Goal: Information Seeking & Learning: Check status

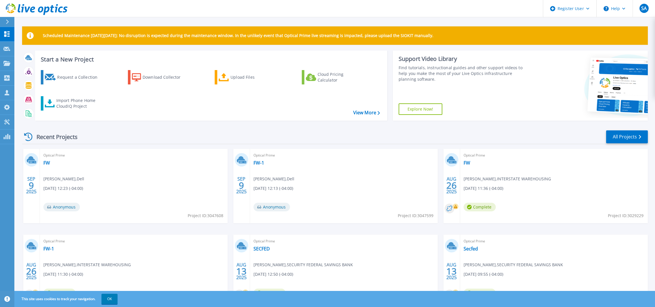
click at [444, 305] on div "This site uses cookies to track your navigation. OK" at bounding box center [327, 299] width 655 height 16
drag, startPoint x: 84, startPoint y: 137, endPoint x: 24, endPoint y: 112, distance: 65.8
click at [84, 137] on div "Recent Projects" at bounding box center [53, 137] width 63 height 14
click at [16, 62] on p "Projects" at bounding box center [22, 63] width 15 height 15
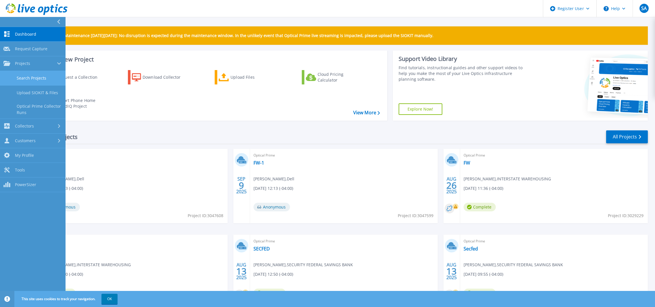
click at [36, 81] on link "Search Projects" at bounding box center [33, 78] width 66 height 15
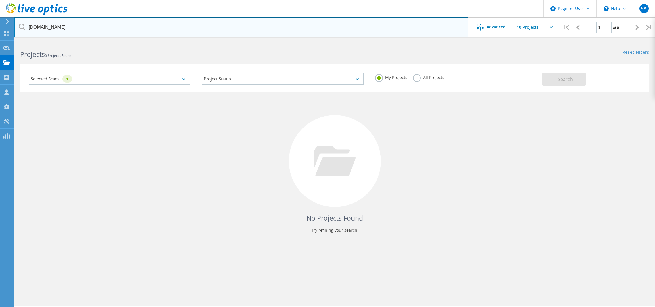
click at [99, 22] on input "valleyoaks.org" at bounding box center [241, 27] width 454 height 20
drag, startPoint x: 74, startPoint y: 29, endPoint x: -14, endPoint y: 27, distance: 87.4
click at [0, 27] on html "Register User \n Help Explore Helpful Articles Contact Support SA Dell User Ste…" at bounding box center [327, 161] width 655 height 323
paste input "Mackenzie@lougeek.com"
type input "Mackenzie@lougeek.com"
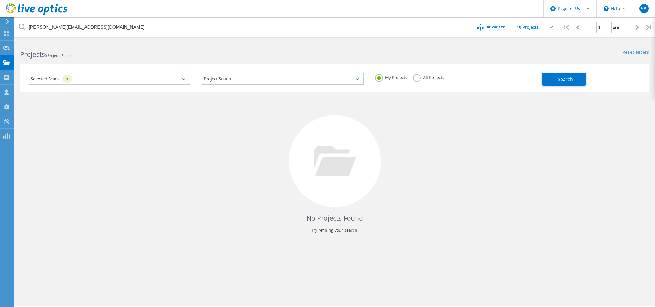
drag, startPoint x: 423, startPoint y: 78, endPoint x: 458, endPoint y: 83, distance: 35.1
click at [423, 78] on label "All Projects" at bounding box center [428, 76] width 31 height 5
click at [0, 0] on input "All Projects" at bounding box center [0, 0] width 0 height 0
click at [568, 78] on span "Search" at bounding box center [565, 79] width 15 height 6
click at [649, 9] on div "SA" at bounding box center [644, 8] width 22 height 17
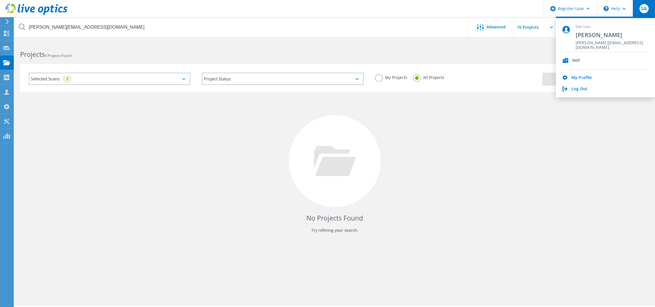
drag, startPoint x: 628, startPoint y: 43, endPoint x: 584, endPoint y: 42, distance: 43.7
click at [572, 42] on div "Dell User Stefano Aiello Stefano.Aiello@Dell.Com" at bounding box center [606, 38] width 86 height 28
click at [585, 42] on span "[PERSON_NAME][EMAIL_ADDRESS][DOMAIN_NAME]" at bounding box center [612, 43] width 73 height 5
drag, startPoint x: 578, startPoint y: 34, endPoint x: 609, endPoint y: 37, distance: 31.8
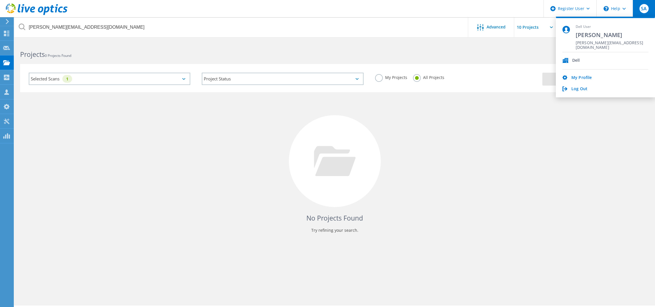
click at [609, 37] on div "Dell User Stefano Aiello Stefano.Aiello@Dell.Com" at bounding box center [606, 38] width 86 height 28
click at [612, 42] on span "[PERSON_NAME][EMAIL_ADDRESS][DOMAIN_NAME]" at bounding box center [612, 43] width 73 height 5
click at [506, 53] on div "Projects 0 Projects Found Reset Filters Show Filters" at bounding box center [334, 49] width 641 height 15
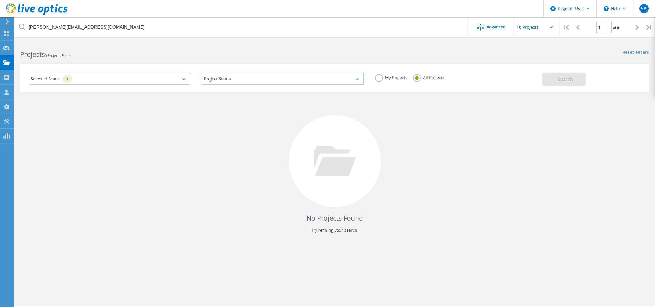
click at [10, 14] on icon at bounding box center [37, 9] width 62 height 12
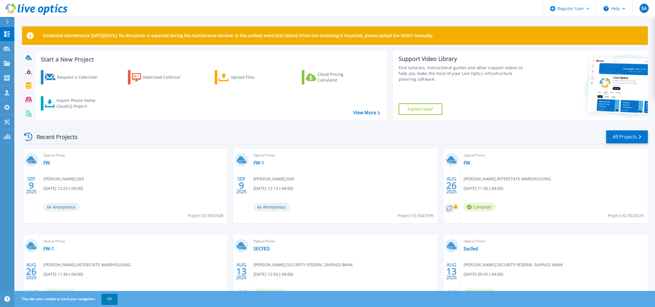
click at [217, 139] on div "Recent Projects All Projects" at bounding box center [335, 137] width 626 height 14
